Goal: Task Accomplishment & Management: Manage account settings

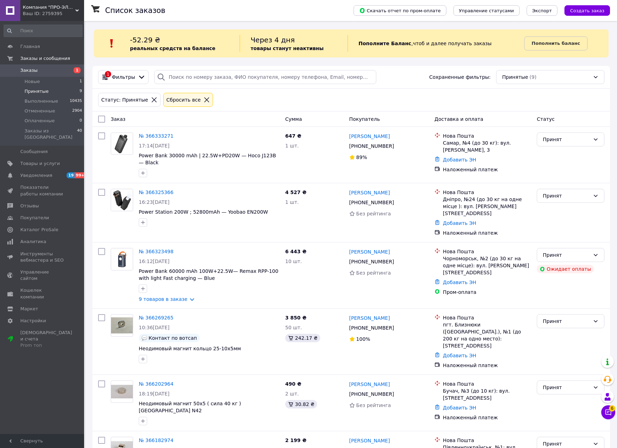
scroll to position [7, 0]
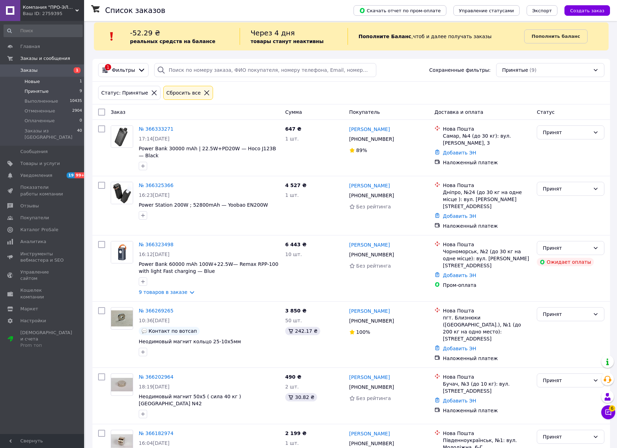
click at [36, 82] on span "Новые" at bounding box center [32, 82] width 15 height 6
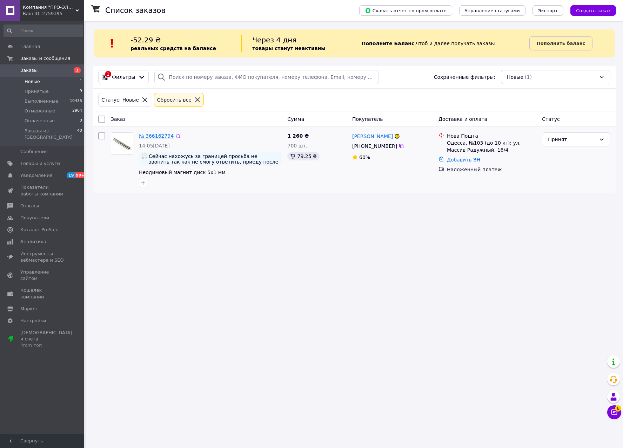
click at [155, 136] on link "№ 366162794" at bounding box center [156, 136] width 35 height 6
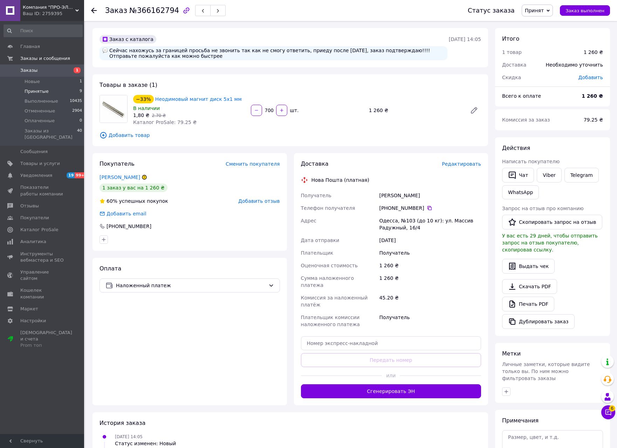
click at [39, 93] on span "Принятые" at bounding box center [37, 91] width 24 height 6
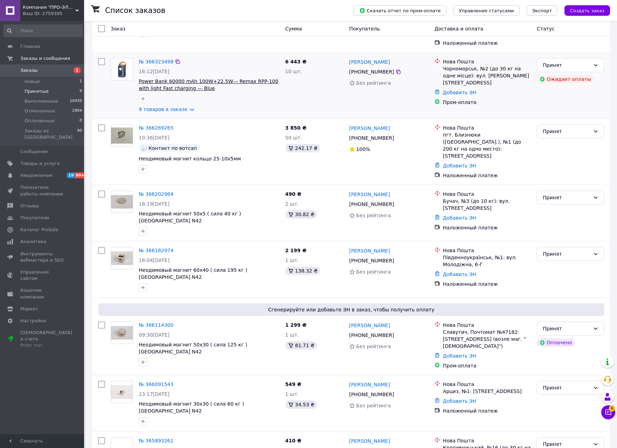
scroll to position [194, 0]
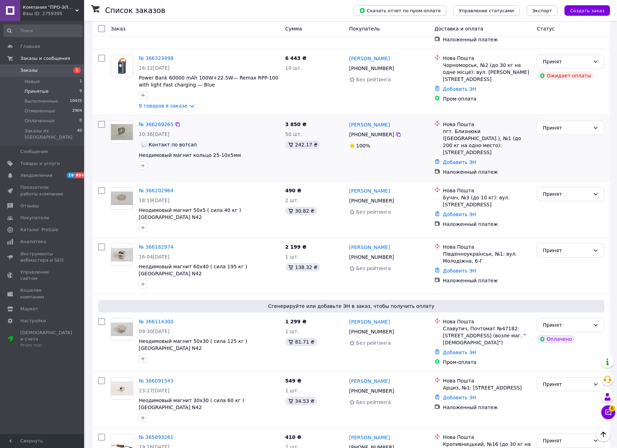
copy div "0 66 519 04 46"
drag, startPoint x: 358, startPoint y: 123, endPoint x: 390, endPoint y: 123, distance: 31.9
click at [390, 130] on div "[PHONE_NUMBER]" at bounding box center [372, 135] width 48 height 10
copy span "Неодимовый магнит кольцо 25-10х5мм"
drag, startPoint x: 138, startPoint y: 144, endPoint x: 229, endPoint y: 141, distance: 90.9
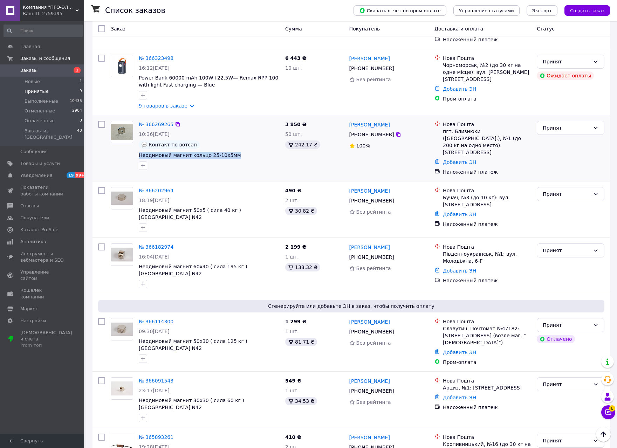
click at [229, 141] on div "№ 366269265 10:36[DATE] Контакт по вотсап Неодимовый магнит кольцо 25-10х5мм" at bounding box center [209, 145] width 147 height 55
click at [269, 160] on div at bounding box center [209, 165] width 144 height 11
copy div "пгт. [GEOGRAPHIC_DATA] ([GEOGRAPHIC_DATA].)"
drag, startPoint x: 443, startPoint y: 121, endPoint x: 518, endPoint y: 122, distance: 74.7
click at [518, 128] on div "пгт. Близнюки ([GEOGRAPHIC_DATA].), №1 (до 200 кг на одно место): [STREET_ADDRE…" at bounding box center [487, 142] width 88 height 28
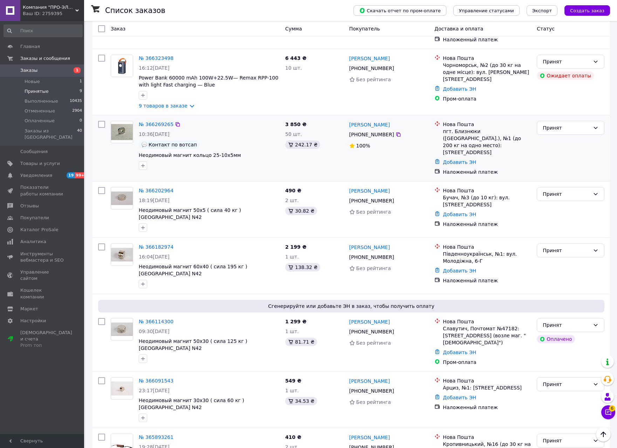
click at [246, 127] on div "№ 366269265 10:36[DATE] Контакт по вотсап Неодимовый магнит кольцо 25-10х5мм" at bounding box center [209, 145] width 147 height 55
copy link "[PERSON_NAME]"
drag, startPoint x: 355, startPoint y: 116, endPoint x: 387, endPoint y: 116, distance: 31.6
click at [387, 118] on div "[PERSON_NAME] [PHONE_NUMBER]%" at bounding box center [390, 148] width 86 height 60
click at [302, 148] on div "3 850 ₴ 50 шт. 242.17 ₴" at bounding box center [315, 148] width 64 height 60
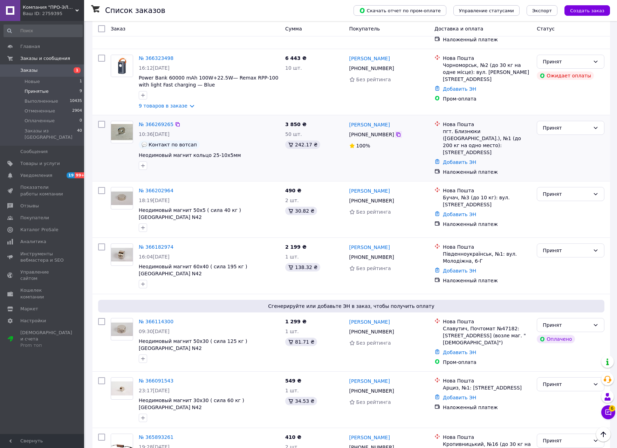
click at [396, 132] on icon at bounding box center [399, 135] width 6 height 6
click at [273, 149] on div "№ 366269265 10:36[DATE] Контакт по вотсап Неодимовый магнит кольцо 25-10х5мм" at bounding box center [209, 145] width 147 height 55
click at [249, 377] on div "№ 366091543" at bounding box center [209, 381] width 142 height 8
drag, startPoint x: 359, startPoint y: 359, endPoint x: 390, endPoint y: 359, distance: 30.9
click at [390, 386] on div "[PHONE_NUMBER]" at bounding box center [372, 391] width 48 height 10
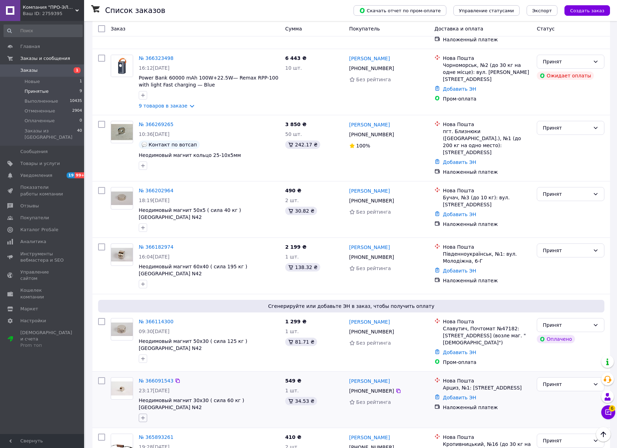
click at [144, 415] on icon "button" at bounding box center [143, 418] width 6 height 6
type input "принят МАк"
checkbox input "true"
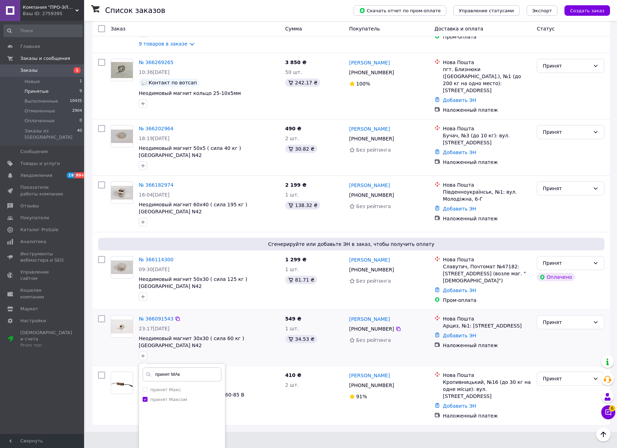
scroll to position [263, 0]
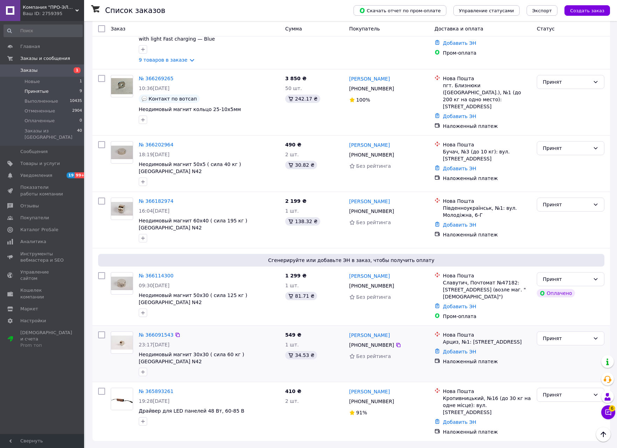
scroll to position [194, 0]
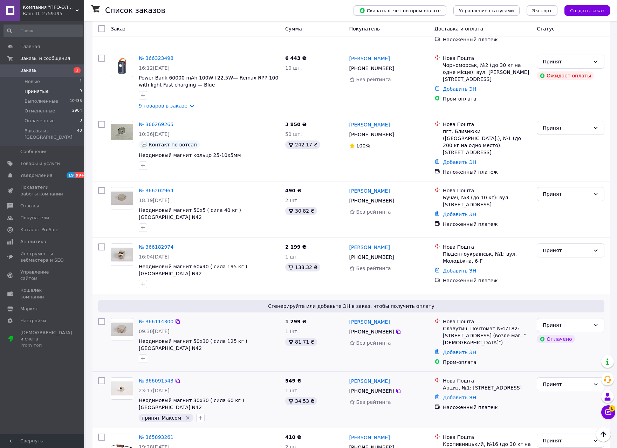
drag, startPoint x: 358, startPoint y: 308, endPoint x: 390, endPoint y: 309, distance: 32.3
click at [390, 327] on div "[PHONE_NUMBER]" at bounding box center [372, 332] width 48 height 10
click at [143, 356] on icon "button" at bounding box center [143, 359] width 6 height 6
type input "принят Ма"
click at [147, 400] on input "принят Максом" at bounding box center [145, 402] width 5 height 5
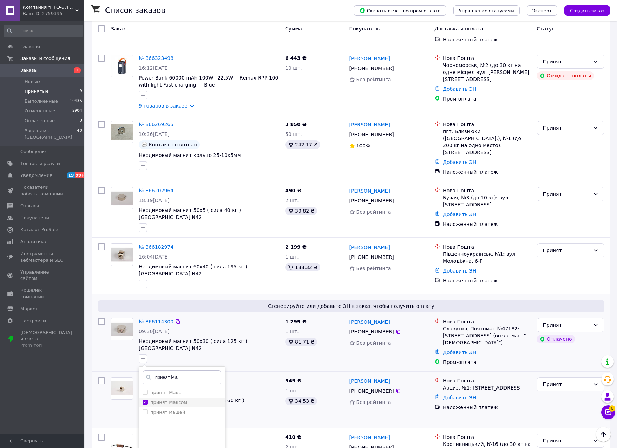
checkbox input "true"
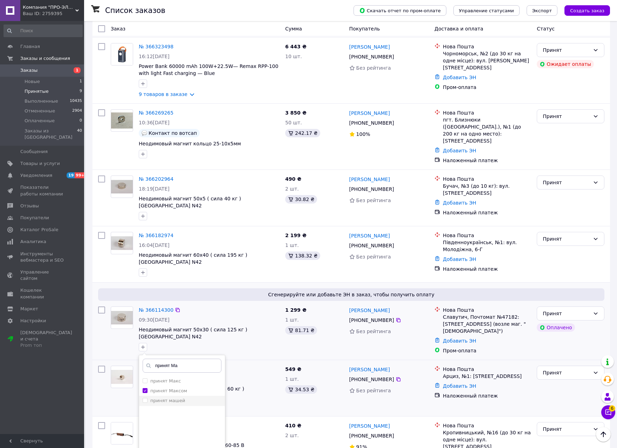
scroll to position [211, 0]
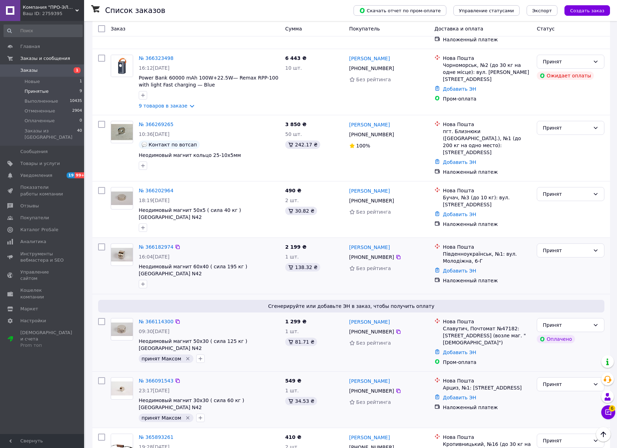
drag, startPoint x: 357, startPoint y: 237, endPoint x: 390, endPoint y: 239, distance: 32.7
click at [390, 252] on div "[PHONE_NUMBER]" at bounding box center [372, 257] width 48 height 10
drag, startPoint x: 444, startPoint y: 231, endPoint x: 486, endPoint y: 235, distance: 41.9
click at [486, 251] on div "Південноукраїнськ, №1: вул. Молодіжна, 6-Г" at bounding box center [487, 258] width 88 height 14
copy div "Південноукраїнськ"
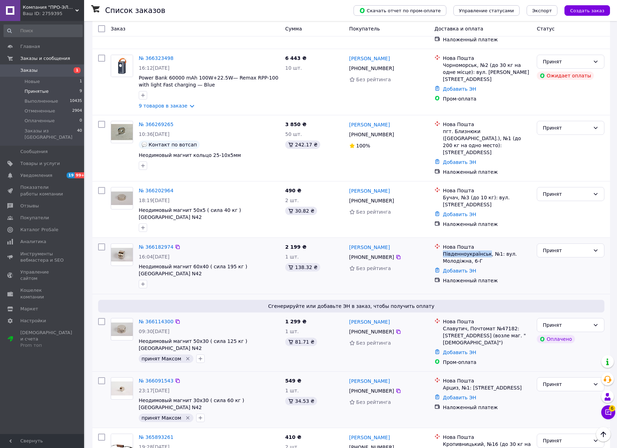
drag, startPoint x: 358, startPoint y: 238, endPoint x: 390, endPoint y: 238, distance: 31.9
click at [390, 252] on div "[PHONE_NUMBER]" at bounding box center [372, 257] width 48 height 10
click at [144, 282] on icon "button" at bounding box center [143, 285] width 6 height 6
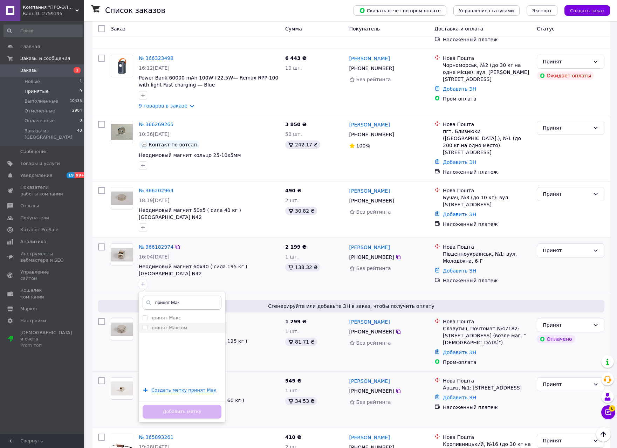
type input "принят Мак"
click at [147, 325] on input "принят Максом" at bounding box center [145, 327] width 5 height 5
checkbox input "true"
click at [179, 405] on button "Добавить метку" at bounding box center [182, 412] width 79 height 14
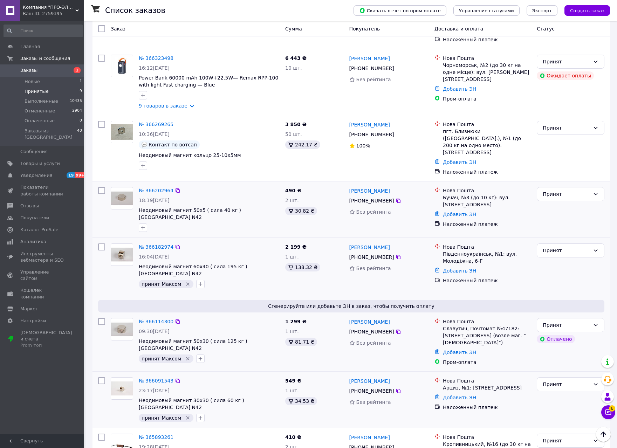
drag, startPoint x: 358, startPoint y: 185, endPoint x: 390, endPoint y: 184, distance: 32.6
click at [390, 196] on div "[PHONE_NUMBER]" at bounding box center [372, 201] width 48 height 10
copy div "Буча"
drag, startPoint x: 443, startPoint y: 182, endPoint x: 455, endPoint y: 181, distance: 11.6
click at [455, 194] on div "Бучач, №3 (до 10 кг): вул. [STREET_ADDRESS]" at bounding box center [487, 201] width 88 height 14
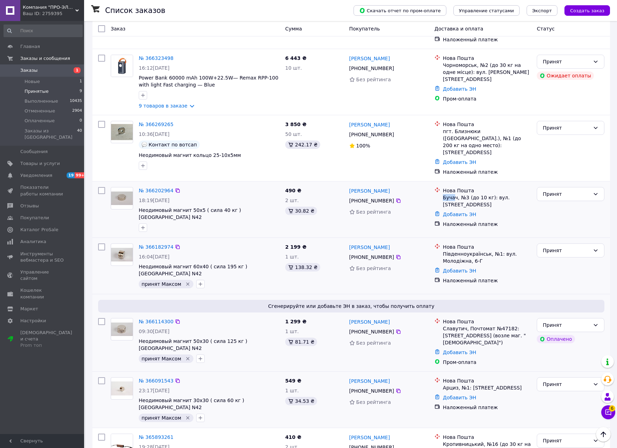
drag, startPoint x: 358, startPoint y: 185, endPoint x: 390, endPoint y: 186, distance: 31.9
click at [390, 196] on div "[PHONE_NUMBER]" at bounding box center [372, 201] width 48 height 10
drag, startPoint x: 145, startPoint y: 203, endPoint x: 155, endPoint y: 211, distance: 13.0
click at [145, 225] on icon "button" at bounding box center [143, 228] width 6 height 6
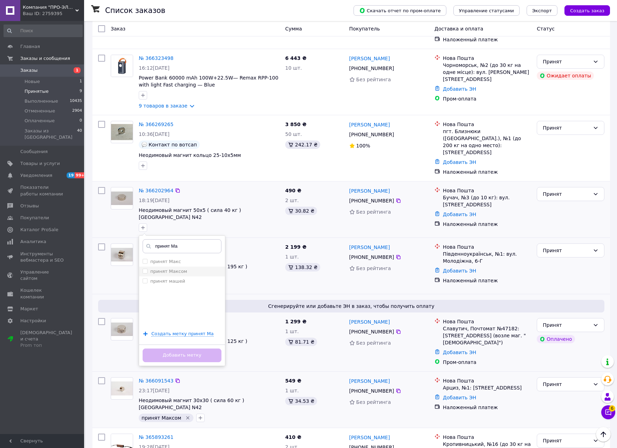
type input "принят Ма"
click at [145, 269] on input "принят Максом" at bounding box center [145, 271] width 5 height 5
checkbox input "true"
click at [176, 349] on button "Добавить метку" at bounding box center [182, 356] width 79 height 14
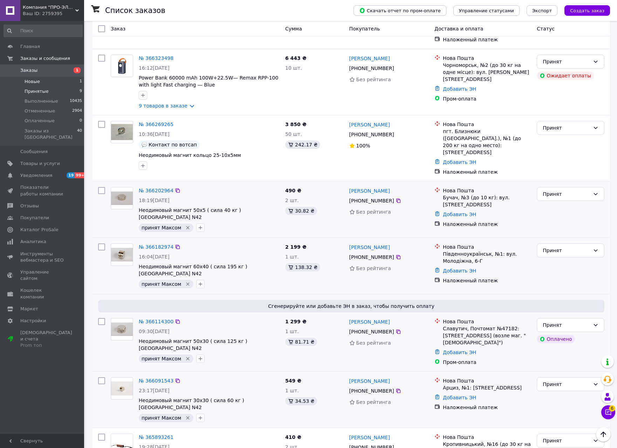
click at [32, 82] on span "Новые" at bounding box center [32, 82] width 15 height 6
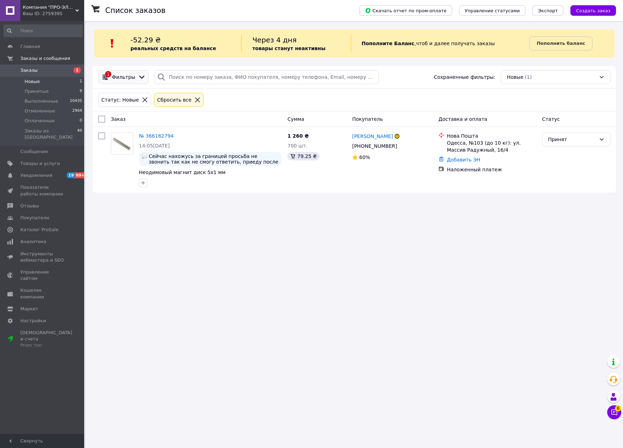
click at [138, 75] on icon at bounding box center [142, 77] width 8 height 8
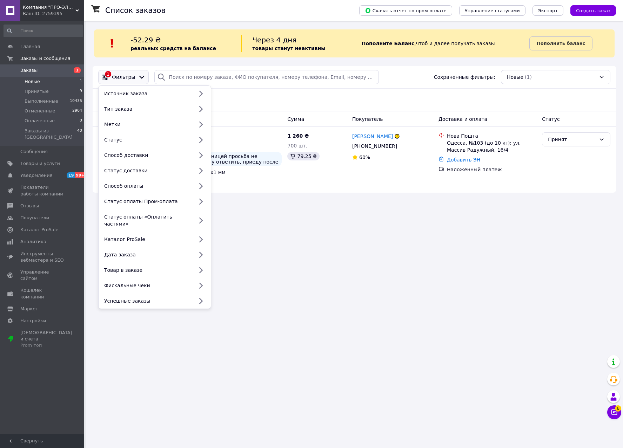
click at [340, 234] on div "Список заказов Скачать отчет по пром-оплате Управление статусами Экспорт Создат…" at bounding box center [354, 224] width 537 height 448
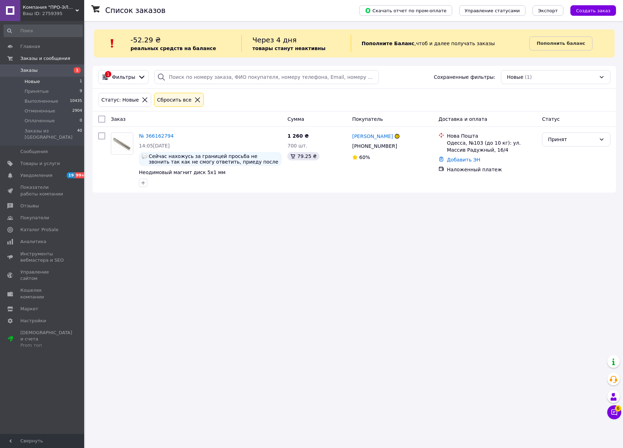
click at [36, 82] on span "Новые" at bounding box center [32, 82] width 15 height 6
click at [40, 92] on span "Принятые" at bounding box center [37, 91] width 24 height 6
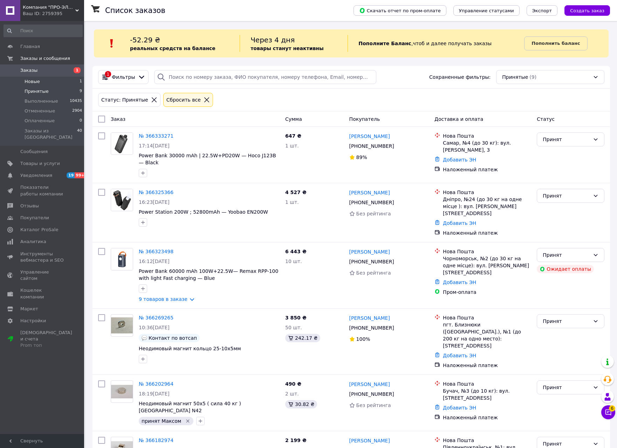
click at [34, 83] on span "Новые" at bounding box center [32, 82] width 15 height 6
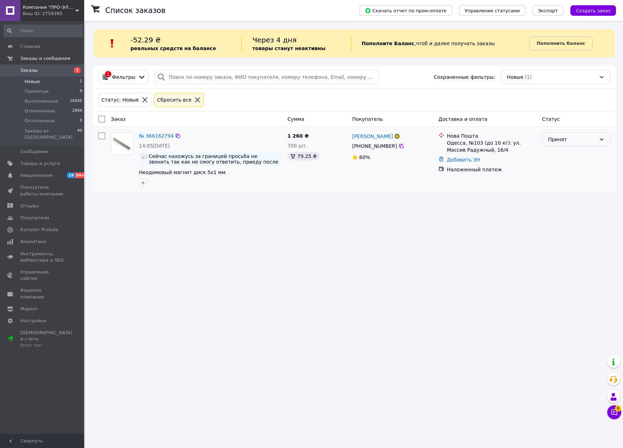
click at [599, 141] on icon at bounding box center [602, 140] width 6 height 6
click at [39, 91] on span "Принятые" at bounding box center [37, 91] width 24 height 6
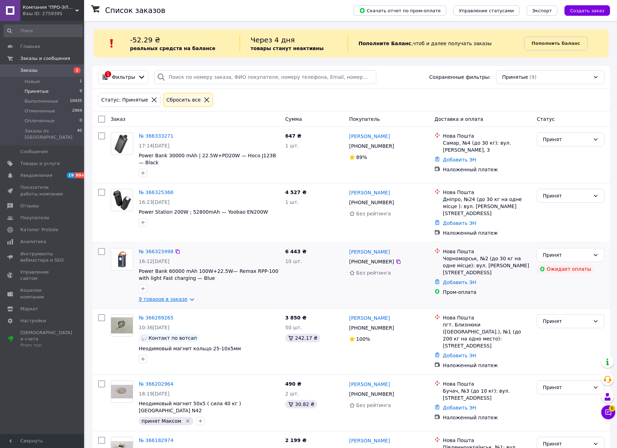
click at [182, 297] on link "9 товаров в заказе" at bounding box center [163, 300] width 49 height 6
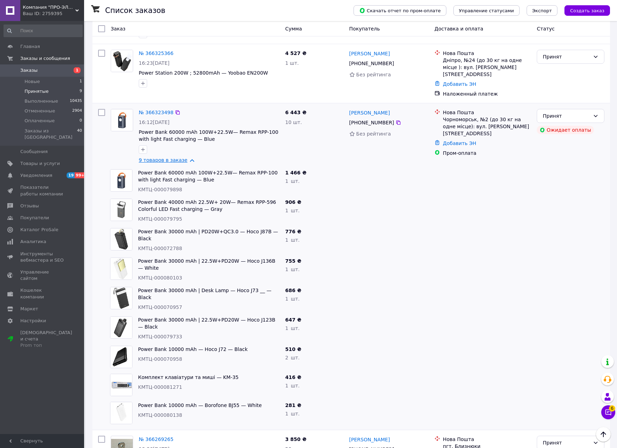
scroll to position [140, 0]
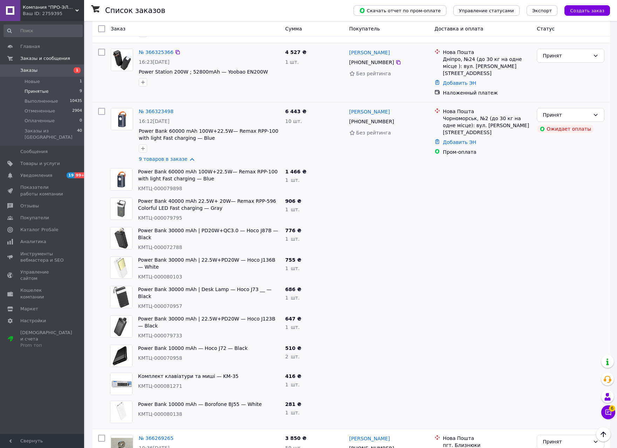
click at [265, 77] on div at bounding box center [209, 82] width 144 height 11
click at [187, 156] on link "9 товаров в заказе" at bounding box center [163, 159] width 49 height 6
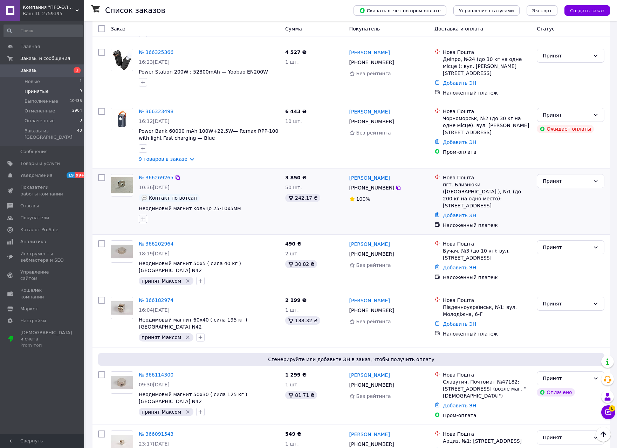
click at [141, 216] on icon "button" at bounding box center [143, 219] width 6 height 6
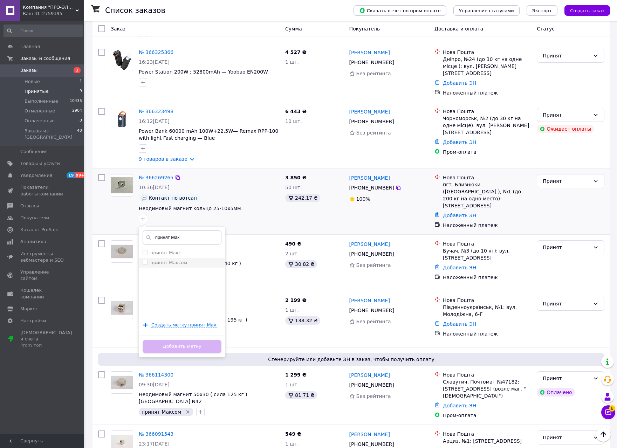
type input "принят Мак"
click at [146, 260] on input "принят Максом" at bounding box center [145, 262] width 5 height 5
checkbox input "true"
click at [188, 340] on button "Добавить метку" at bounding box center [182, 347] width 79 height 14
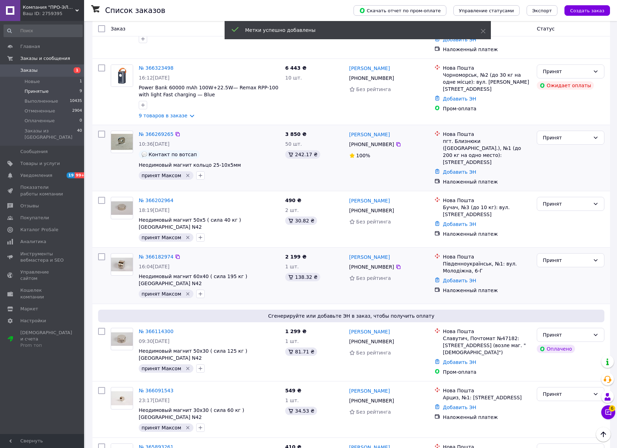
scroll to position [194, 0]
